Goal: Task Accomplishment & Management: Manage account settings

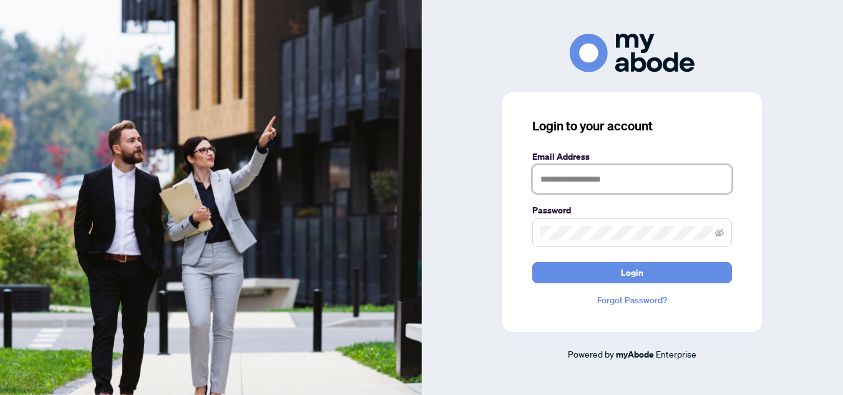
click at [581, 178] on input "text" at bounding box center [632, 179] width 200 height 29
type input "**********"
click at [532, 262] on button "Login" at bounding box center [632, 272] width 200 height 21
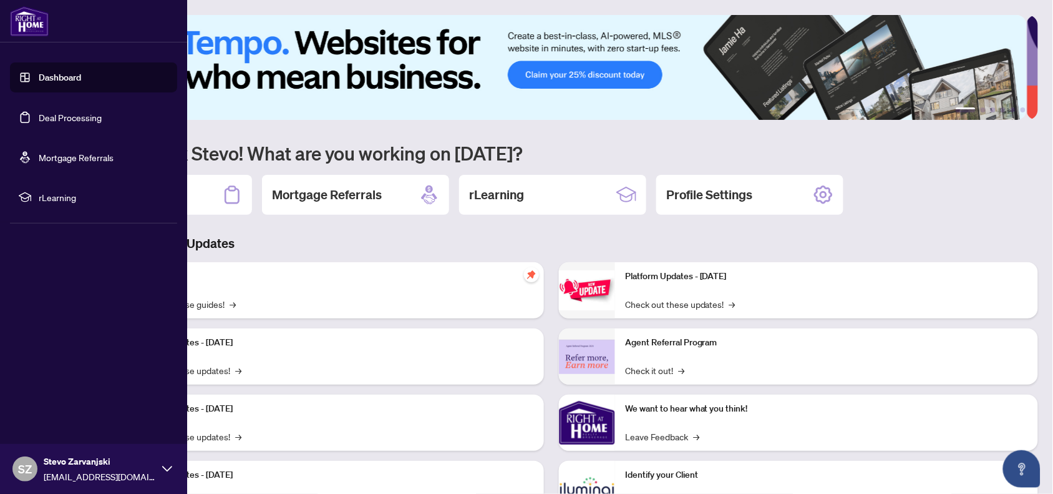
click at [64, 123] on link "Deal Processing" at bounding box center [70, 117] width 63 height 11
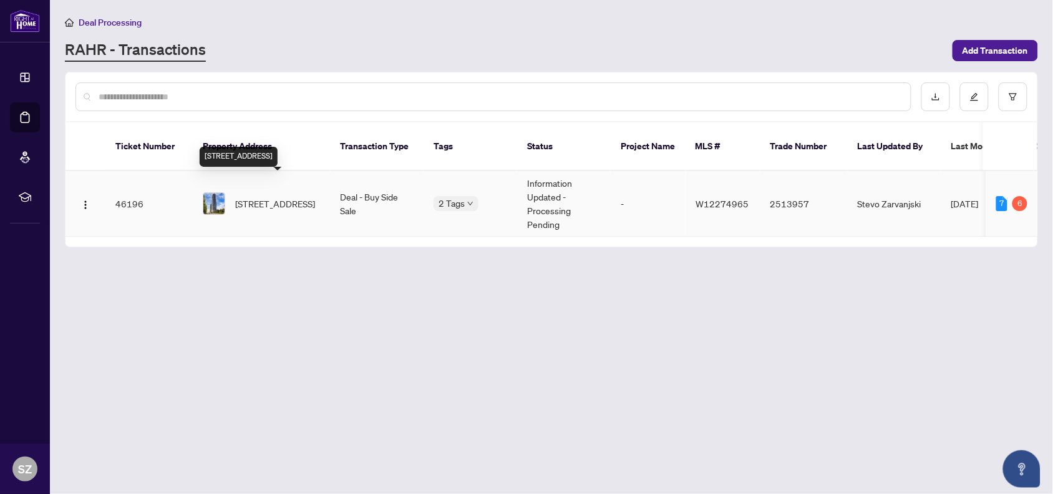
click at [259, 197] on span "[STREET_ADDRESS]" at bounding box center [275, 204] width 80 height 14
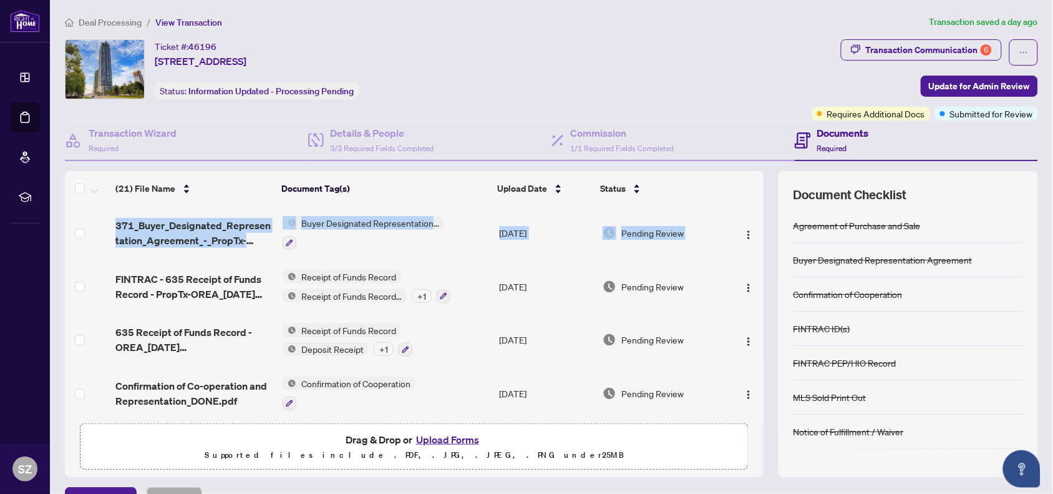
drag, startPoint x: 746, startPoint y: 215, endPoint x: 751, endPoint y: 245, distance: 29.8
click at [751, 245] on div "(21) File Name Document Tag(s) Upload Date Status 371_Buyer_Designated_Represen…" at bounding box center [551, 324] width 973 height 306
click at [286, 399] on icon "button" at bounding box center [289, 402] width 7 height 7
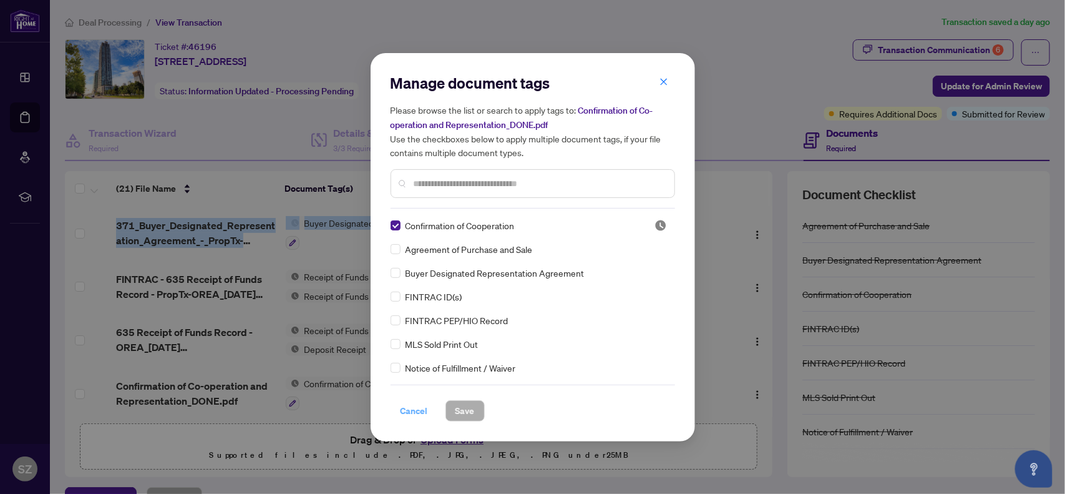
click at [411, 404] on span "Cancel" at bounding box center [414, 411] width 27 height 20
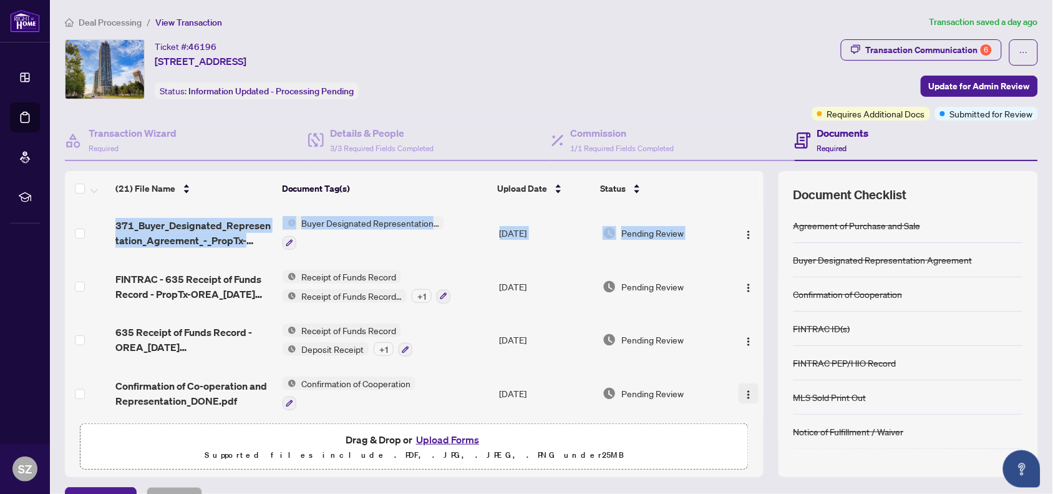
click at [744, 391] on img "button" at bounding box center [749, 394] width 10 height 10
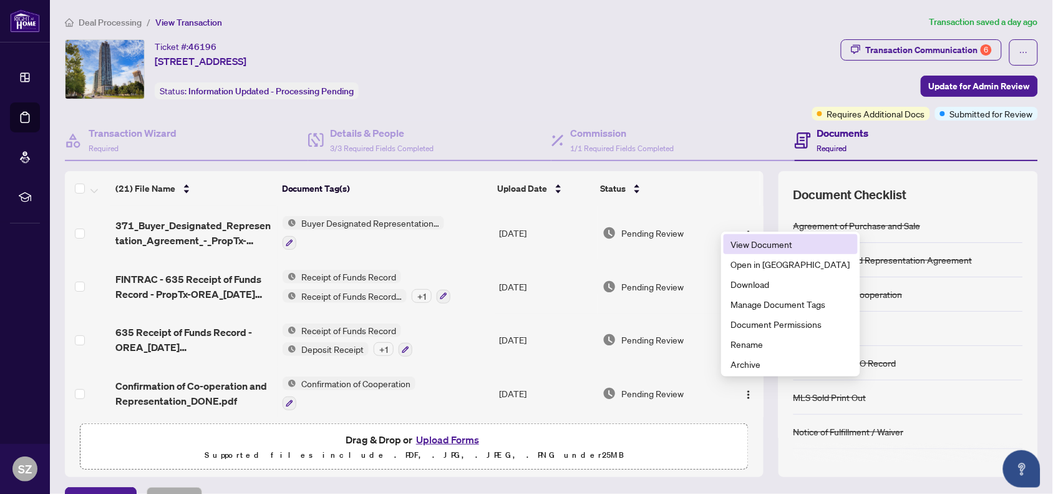
click at [750, 247] on span "View Document" at bounding box center [790, 244] width 119 height 14
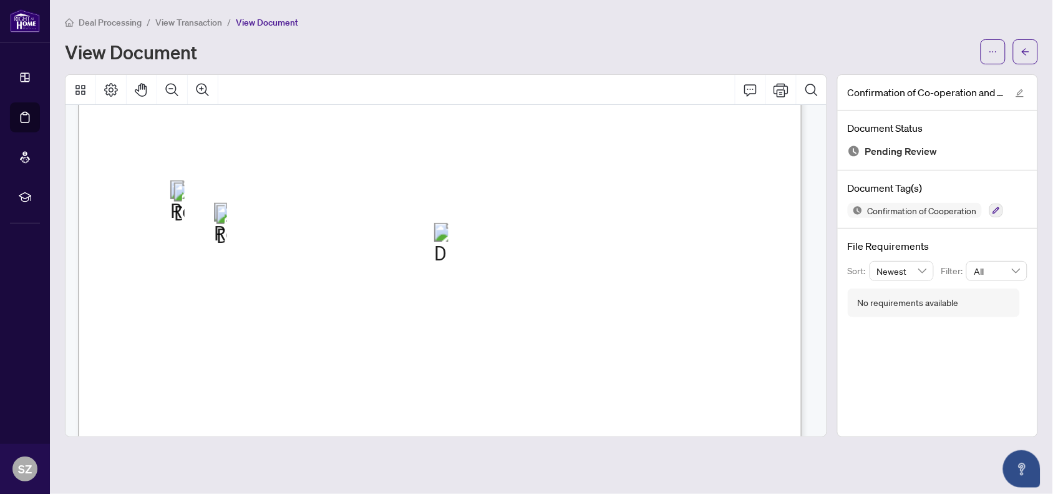
scroll to position [525, 0]
click at [1022, 50] on icon "arrow-left" at bounding box center [1026, 51] width 9 height 9
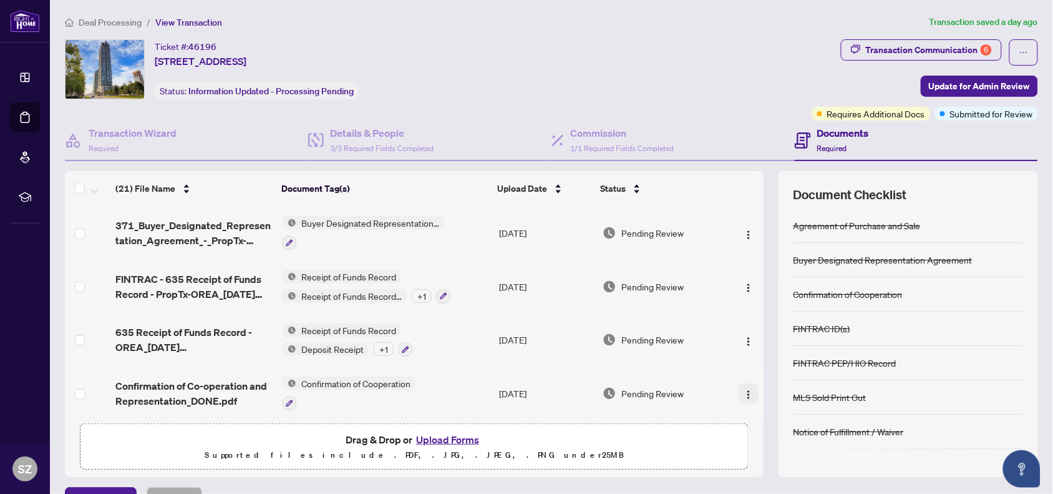
click at [744, 390] on img "button" at bounding box center [749, 394] width 10 height 10
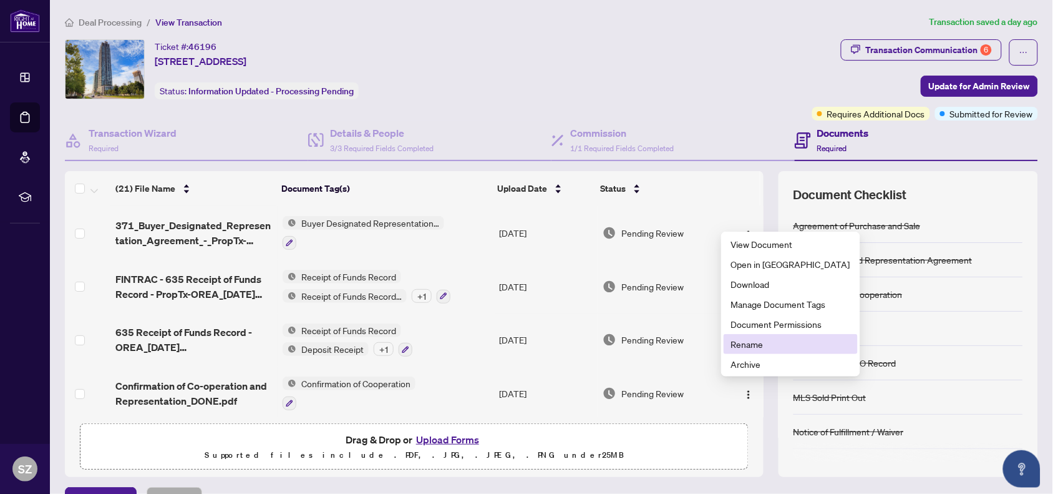
click at [763, 340] on span "Rename" at bounding box center [790, 344] width 119 height 14
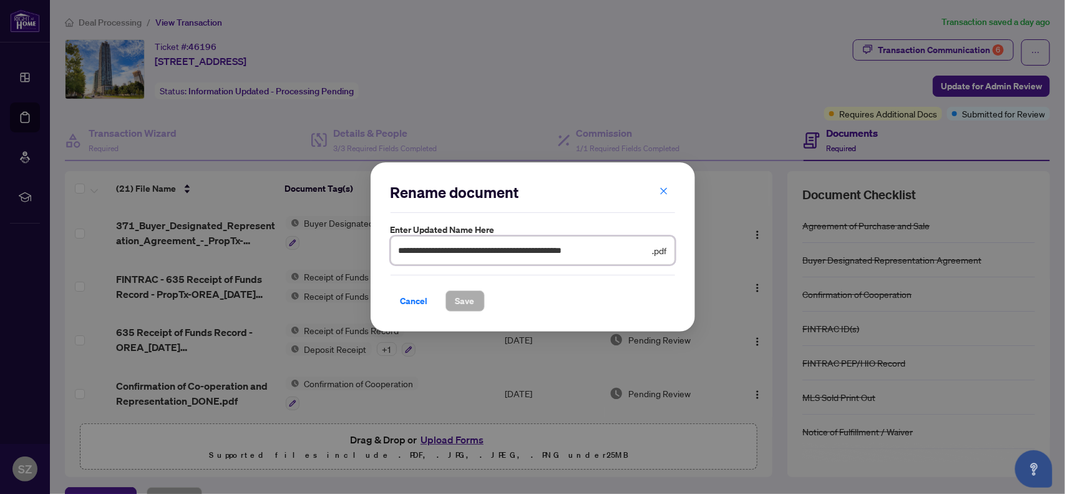
drag, startPoint x: 625, startPoint y: 253, endPoint x: 515, endPoint y: 239, distance: 110.7
click at [515, 239] on span "**********" at bounding box center [533, 250] width 285 height 29
type input "**********"
click at [467, 307] on span "Save" at bounding box center [465, 301] width 19 height 20
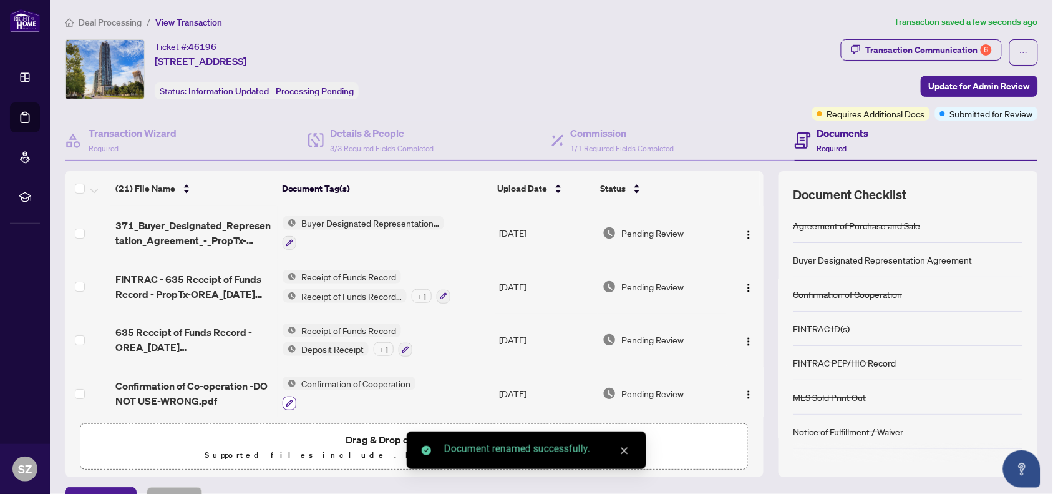
click at [283, 396] on button "button" at bounding box center [290, 403] width 14 height 14
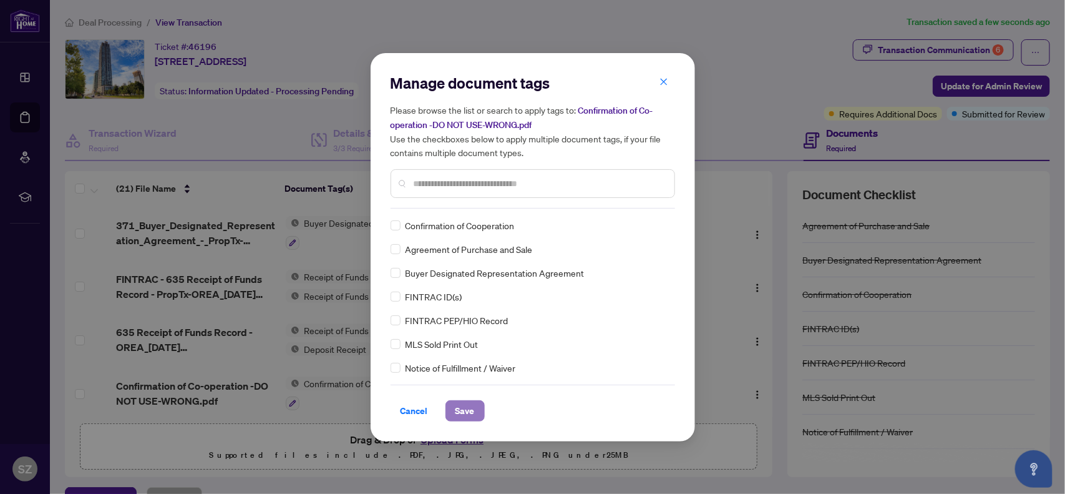
click at [467, 410] on span "Save" at bounding box center [465, 411] width 19 height 20
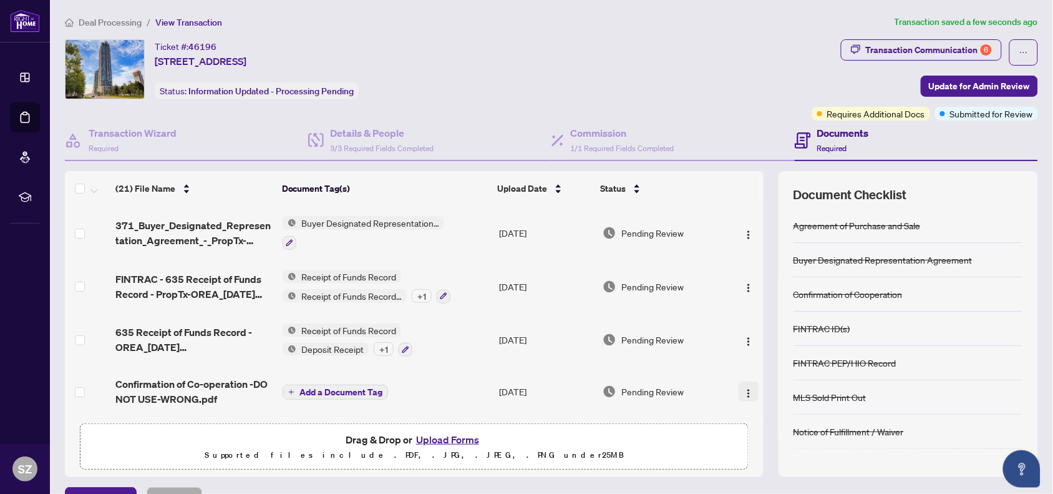
click at [739, 388] on button "button" at bounding box center [749, 391] width 20 height 20
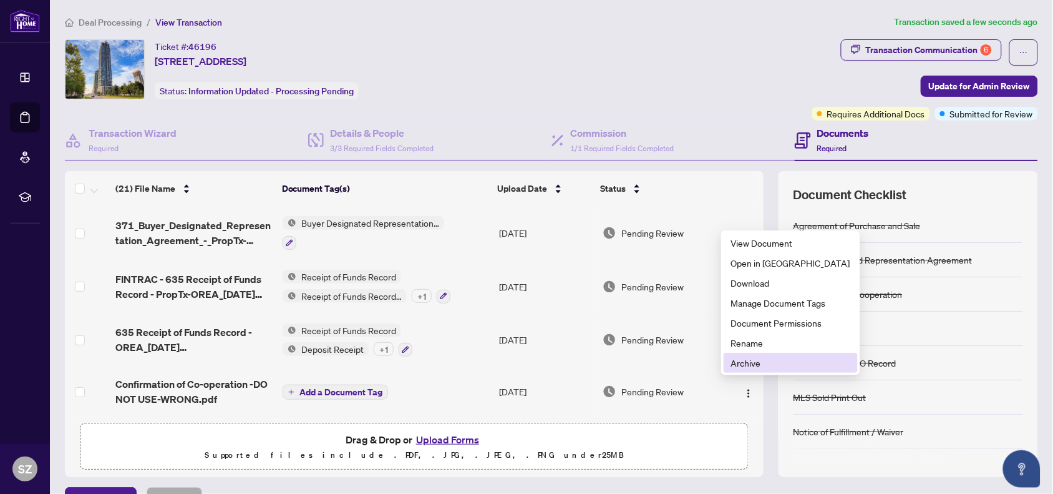
click at [766, 359] on span "Archive" at bounding box center [790, 363] width 119 height 14
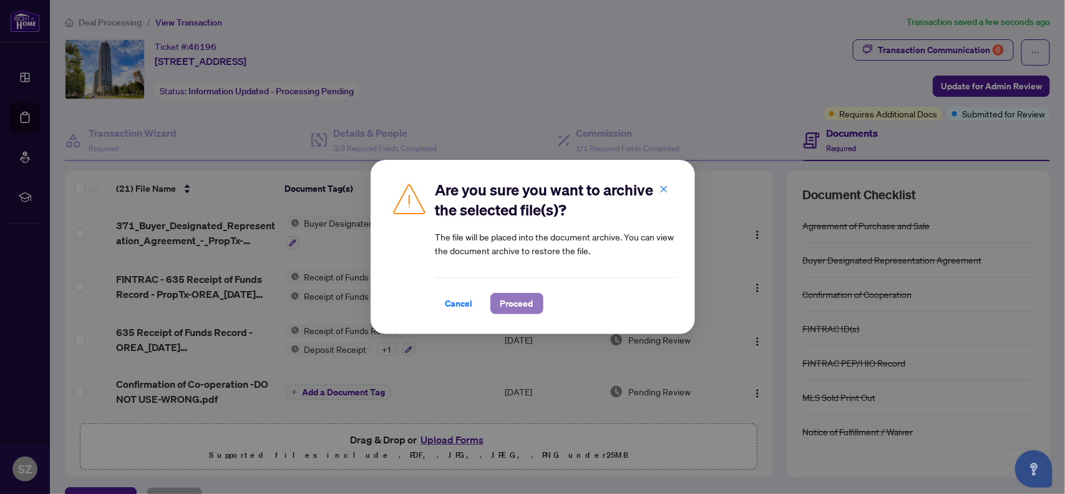
click at [524, 306] on span "Proceed" at bounding box center [516, 303] width 33 height 20
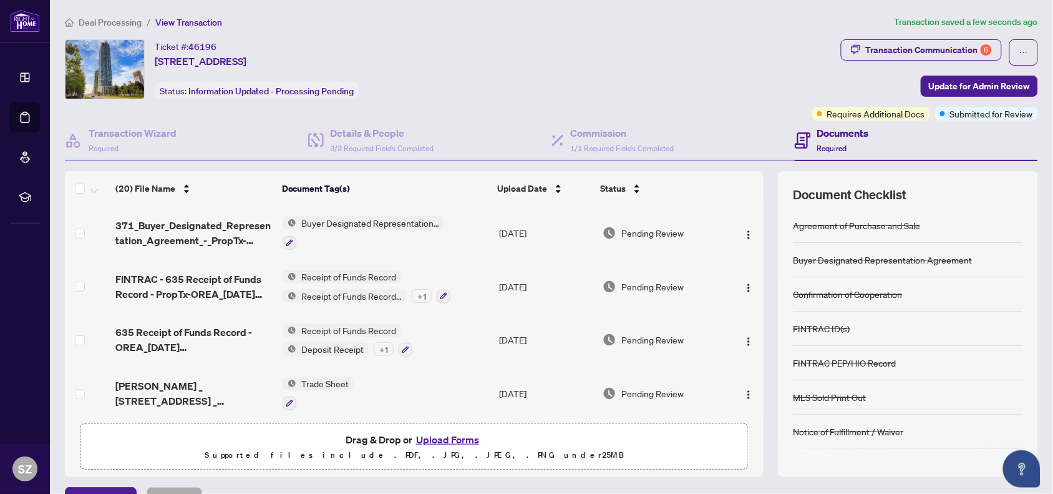
click at [445, 438] on button "Upload Forms" at bounding box center [447, 439] width 71 height 16
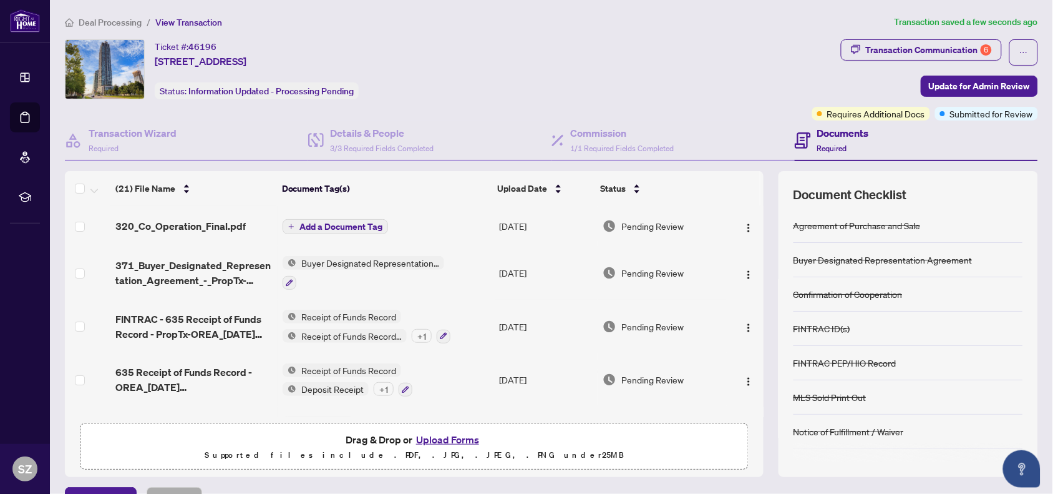
click at [344, 226] on span "Add a Document Tag" at bounding box center [341, 226] width 83 height 9
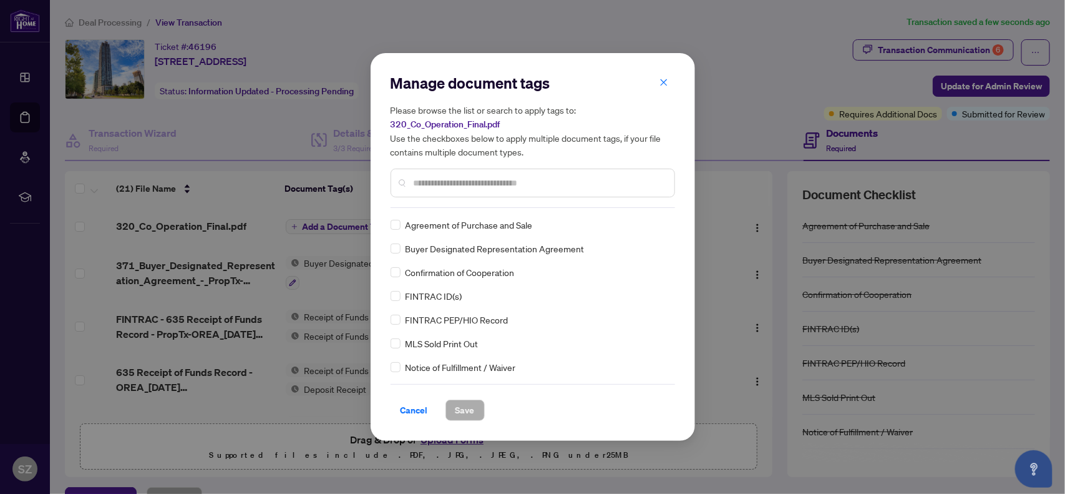
click at [451, 203] on div "Manage document tags Please browse the list or search to apply tags to: 320_Co_…" at bounding box center [533, 140] width 285 height 135
click at [452, 187] on input "text" at bounding box center [539, 183] width 251 height 14
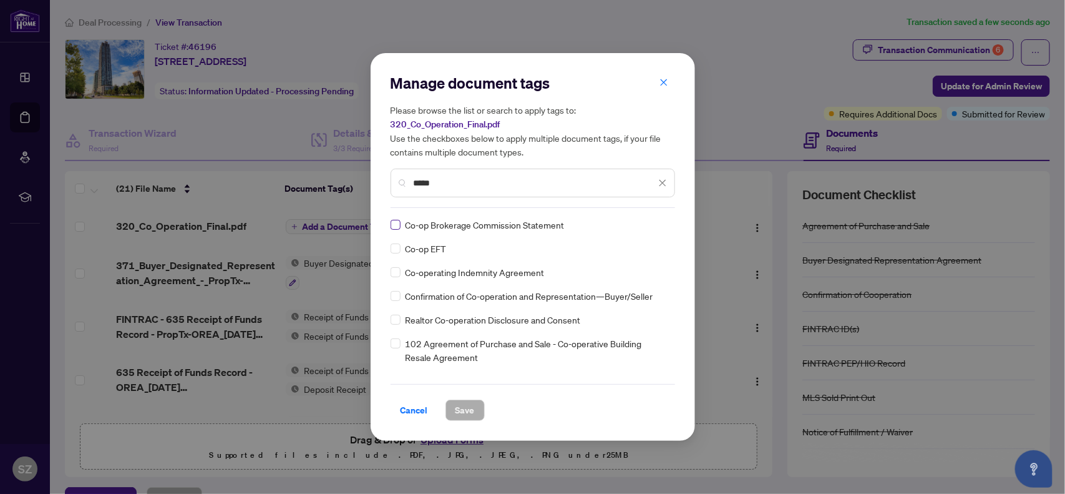
type input "*****"
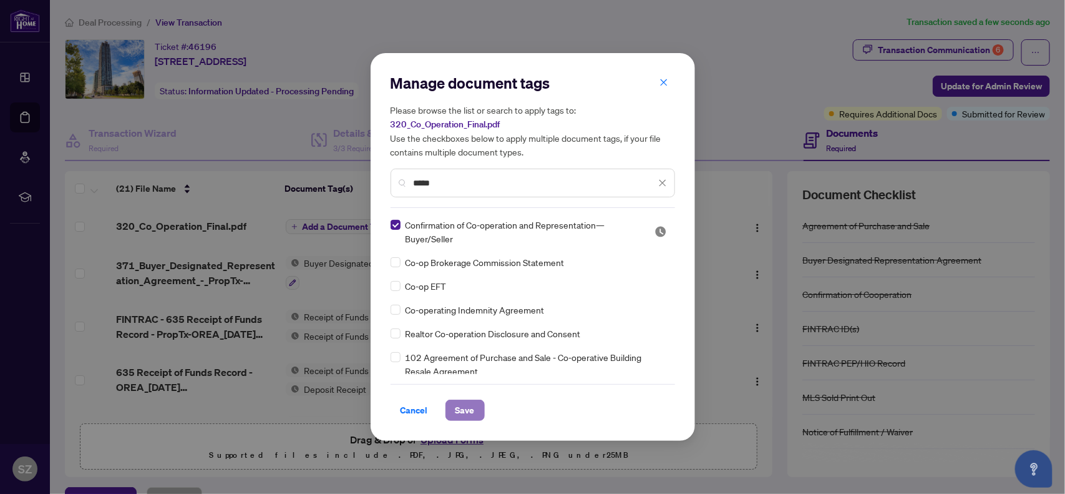
click at [459, 409] on span "Save" at bounding box center [465, 410] width 19 height 20
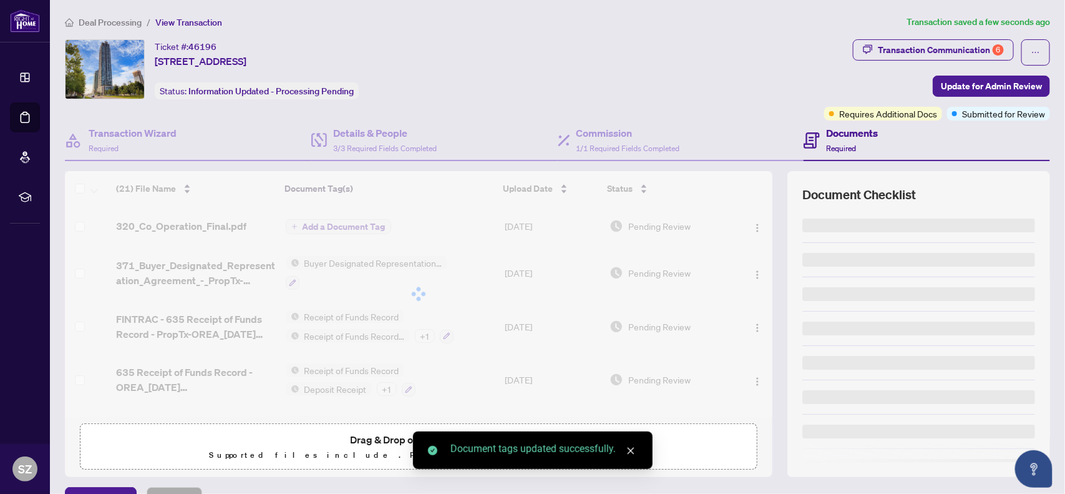
drag, startPoint x: 663, startPoint y: 429, endPoint x: 891, endPoint y: 160, distance: 352.8
click at [891, 160] on div "Manage document tags Please browse the list or search to apply tags to: 320_Co_…" at bounding box center [532, 247] width 1065 height 494
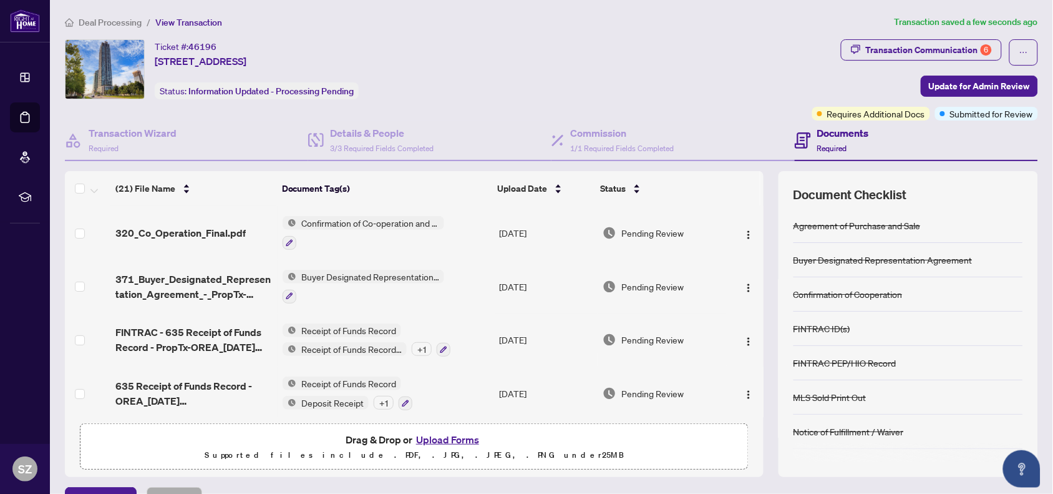
drag, startPoint x: 746, startPoint y: 217, endPoint x: 753, endPoint y: 264, distance: 47.9
click at [753, 266] on div "(21) File Name Document Tag(s) Upload Date Status 320_Co_Operation_Final.pdf Co…" at bounding box center [551, 324] width 973 height 306
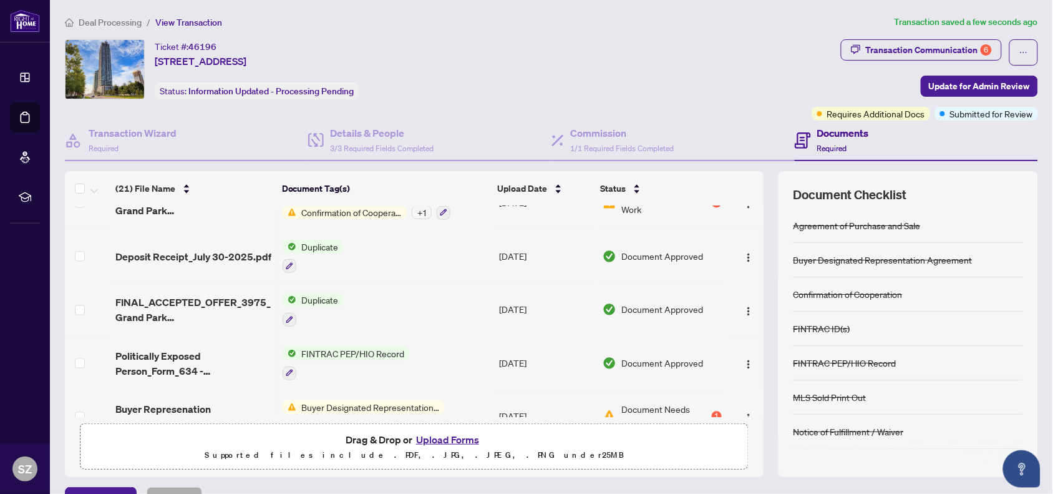
scroll to position [897, 0]
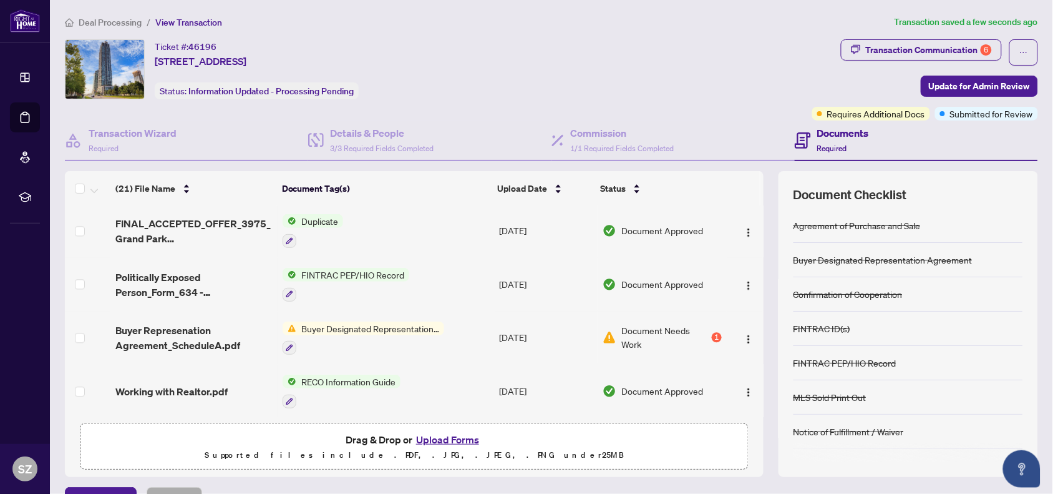
click at [751, 447] on div "(21) File Name Document Tag(s) Upload Date Status 320_Co_Operation_Final.pdf Co…" at bounding box center [551, 324] width 973 height 306
drag, startPoint x: 749, startPoint y: 395, endPoint x: 749, endPoint y: 348, distance: 46.8
click at [749, 348] on div "(21) File Name Document Tag(s) Upload Date Status 320_Co_Operation_Final.pdf Co…" at bounding box center [551, 324] width 973 height 306
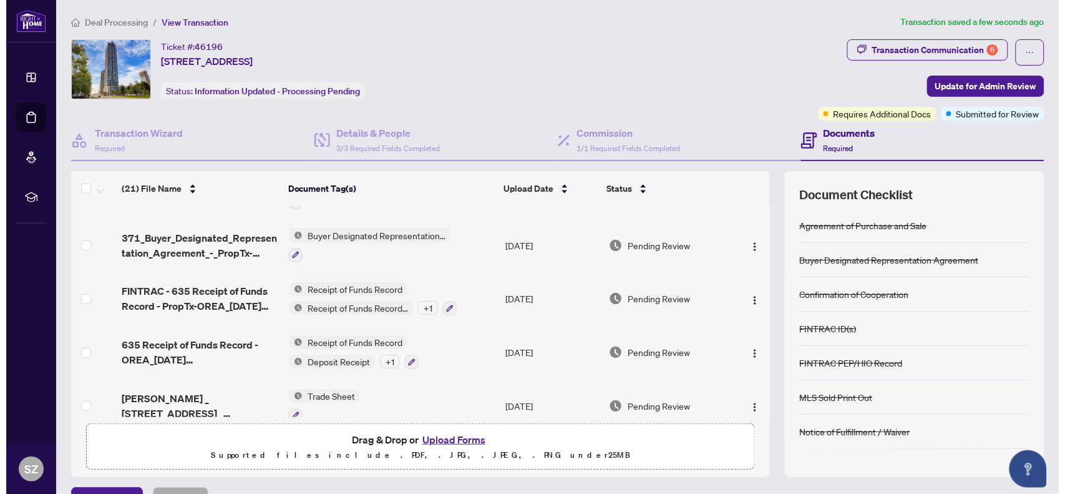
scroll to position [0, 0]
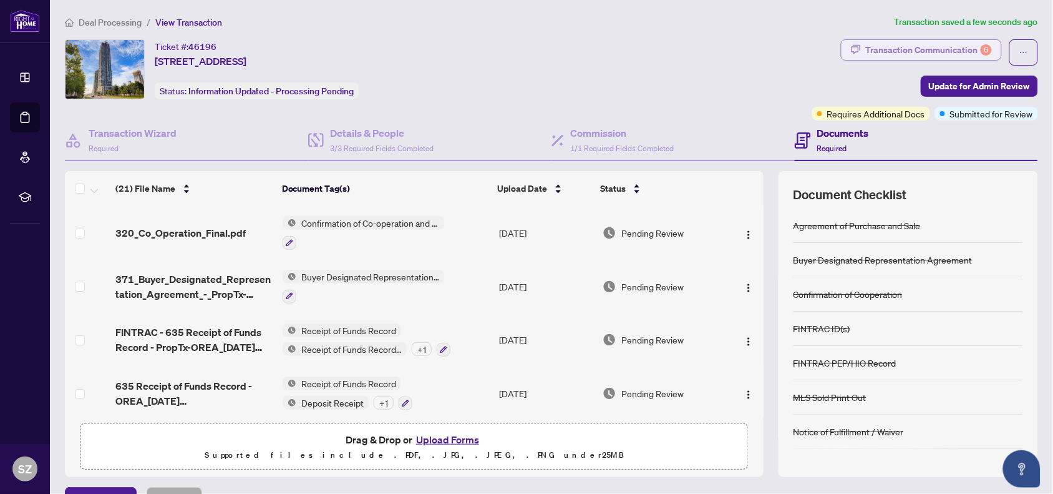
click at [912, 49] on div "Transaction Communication 6" at bounding box center [929, 50] width 126 height 20
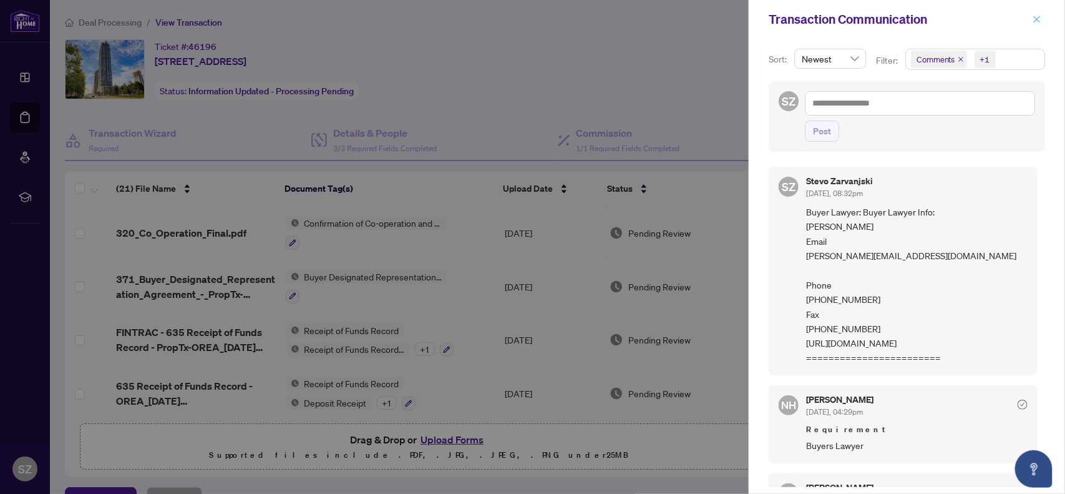
click at [1040, 12] on span "button" at bounding box center [1037, 19] width 9 height 20
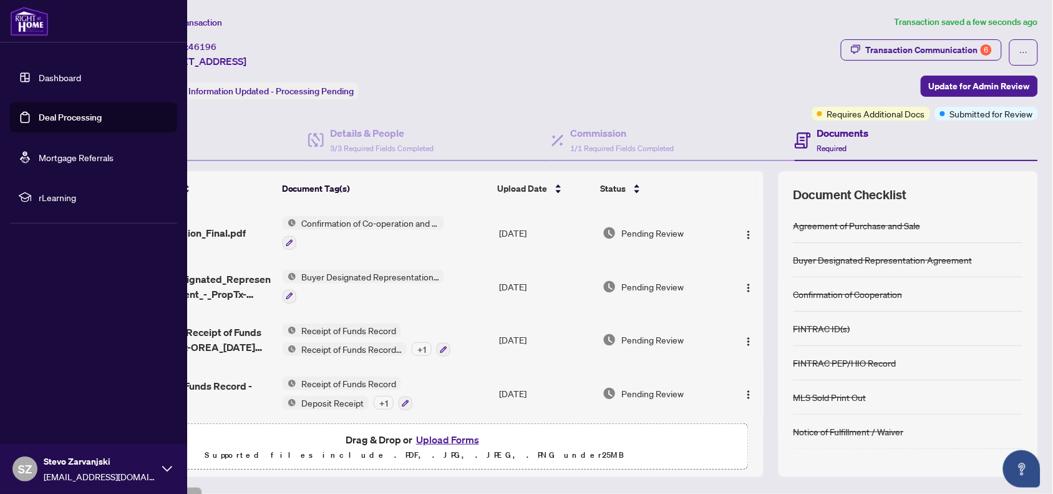
click at [160, 474] on div "SZ Stevo Zarvanjski [EMAIL_ADDRESS][DOMAIN_NAME]" at bounding box center [93, 469] width 187 height 50
click at [54, 391] on span "Logout" at bounding box center [50, 394] width 28 height 20
